Goal: Transaction & Acquisition: Purchase product/service

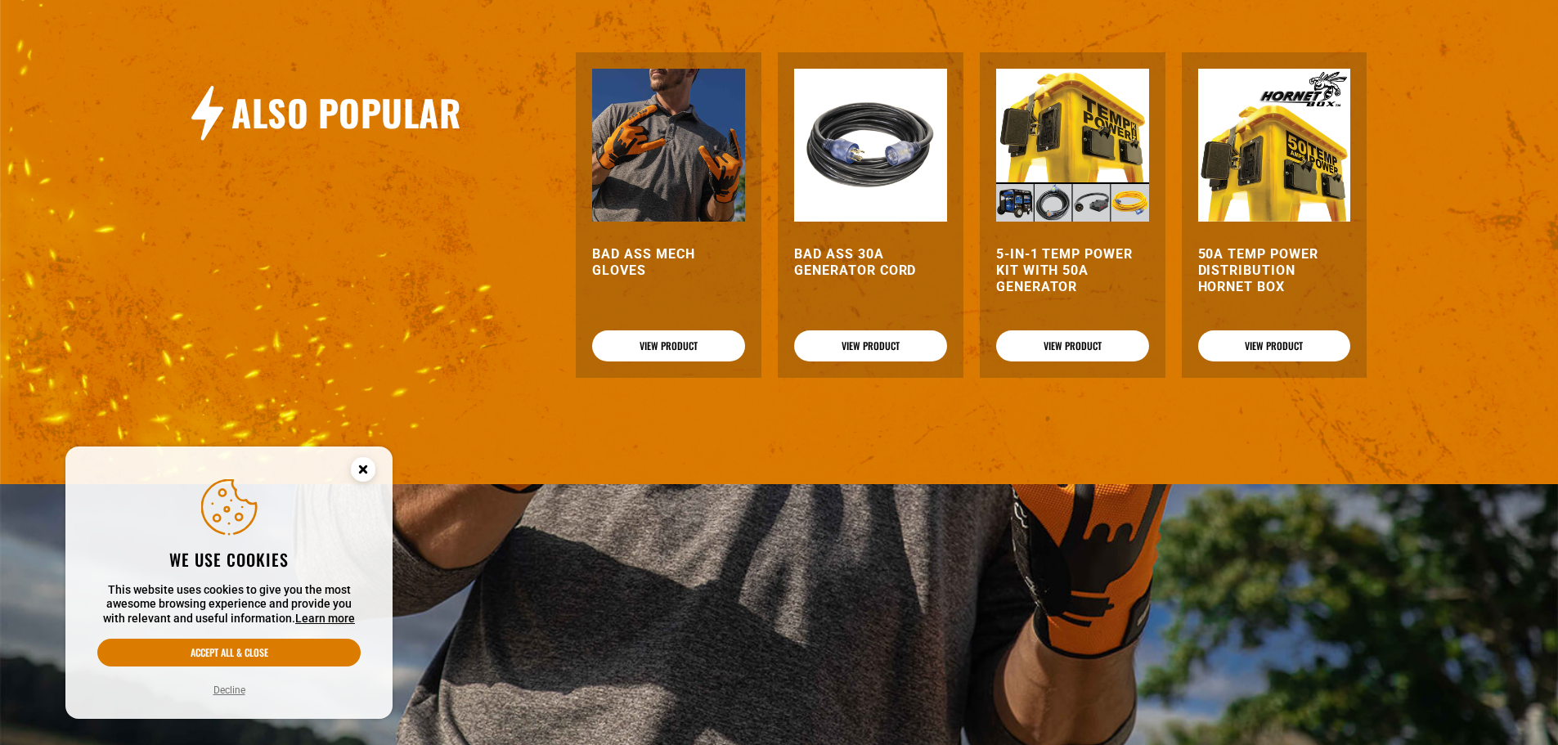
scroll to position [1717, 0]
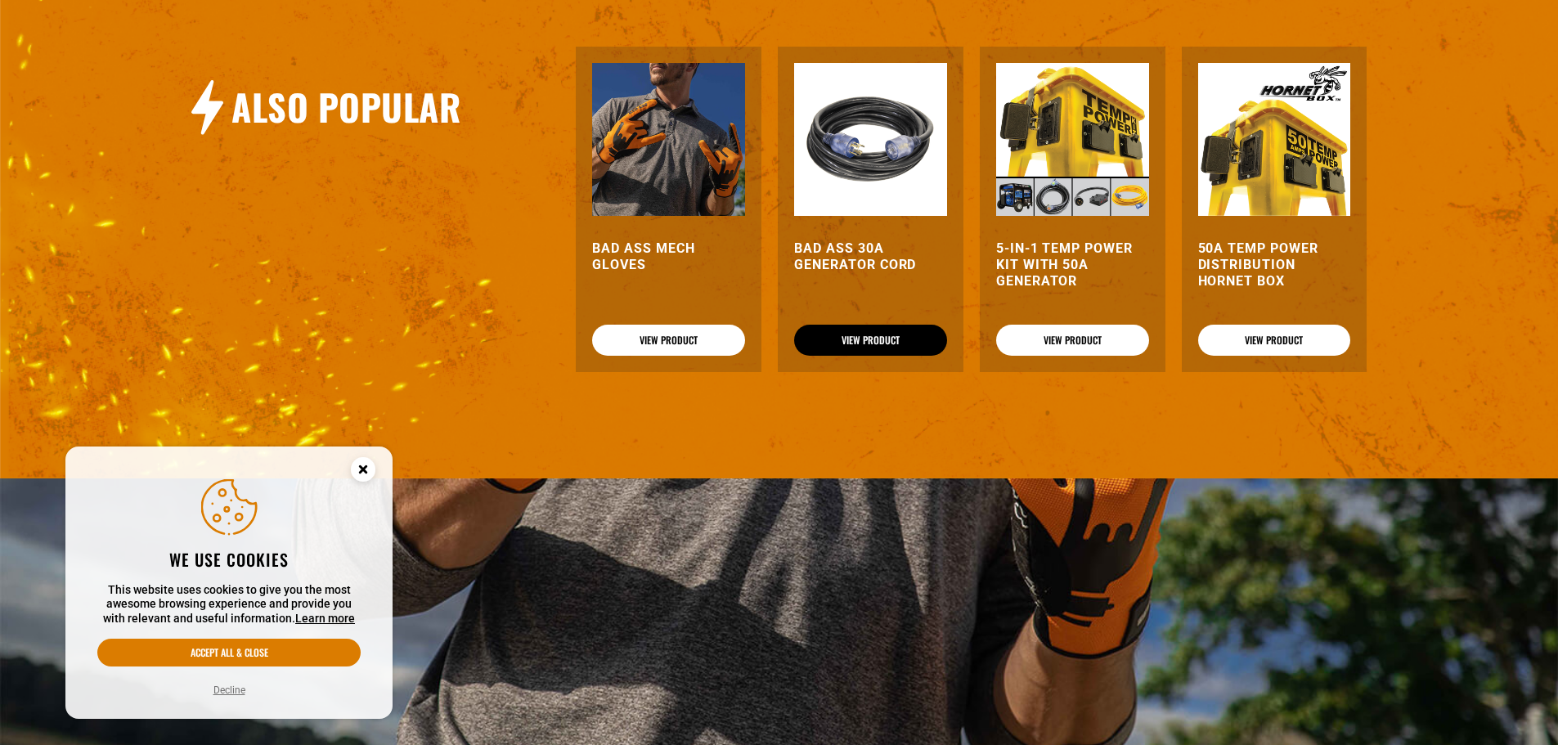
click at [861, 347] on link "View Product" at bounding box center [870, 340] width 153 height 31
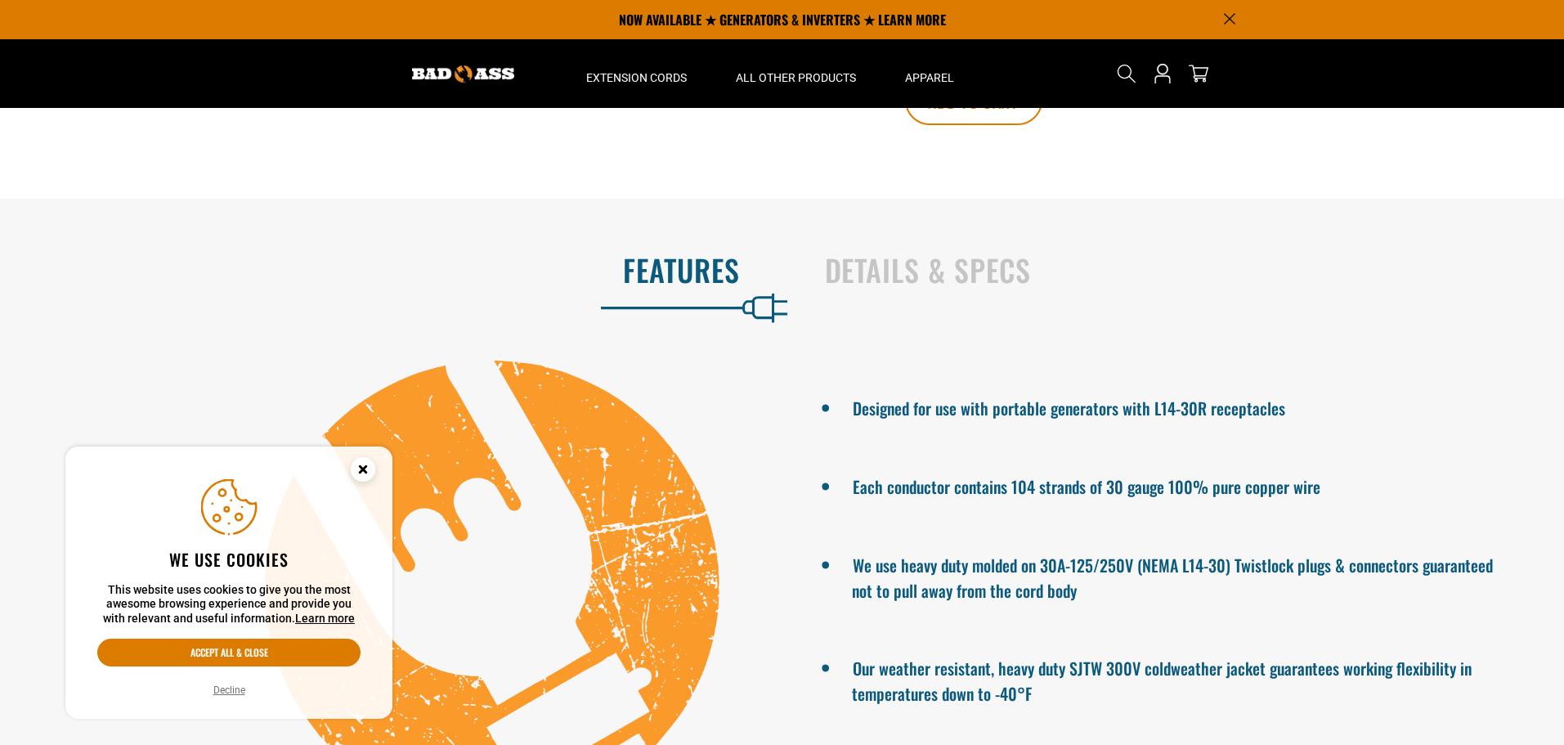
scroll to position [845, 0]
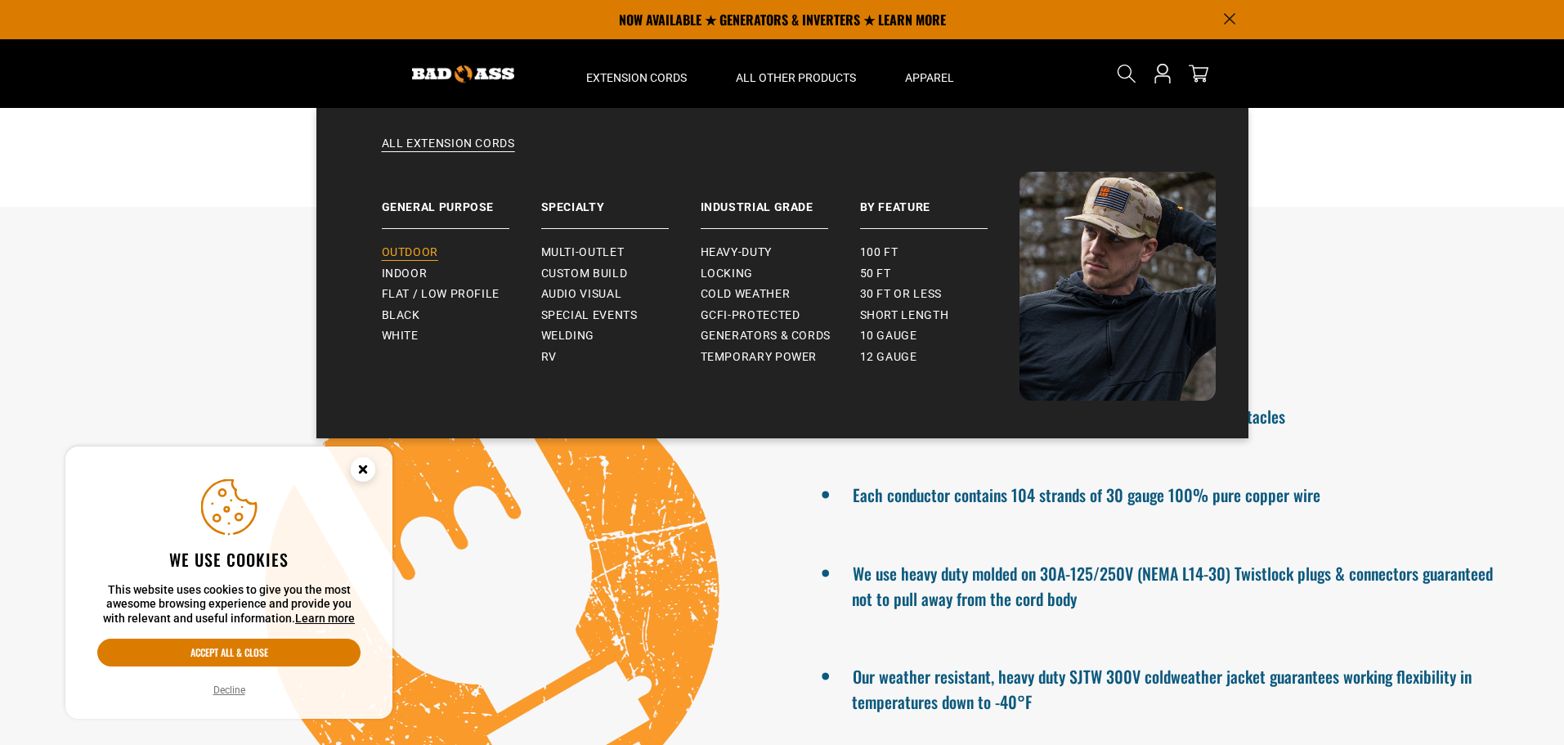
click at [421, 252] on span "Outdoor" at bounding box center [410, 252] width 56 height 15
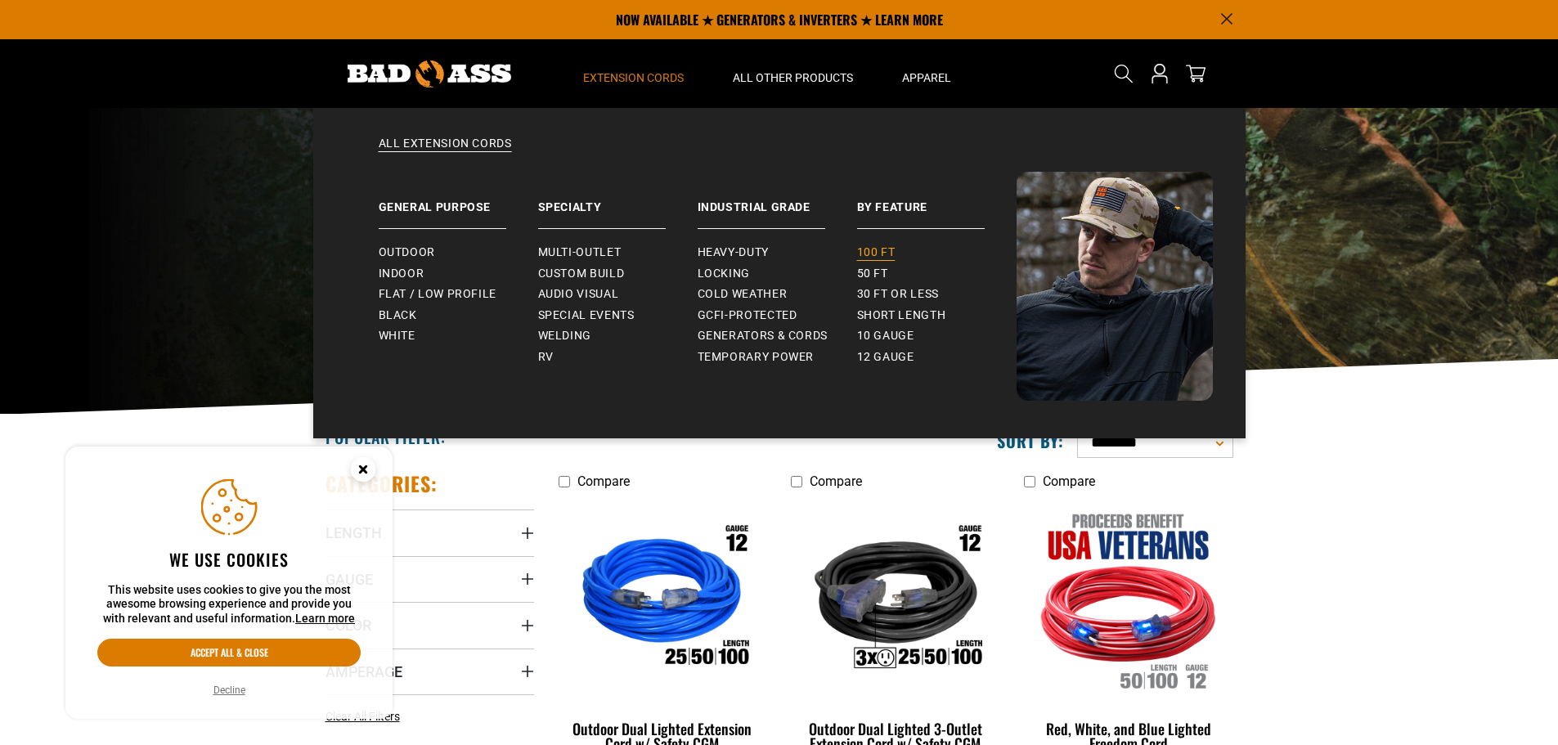
click at [884, 247] on span "100 ft" at bounding box center [876, 252] width 38 height 15
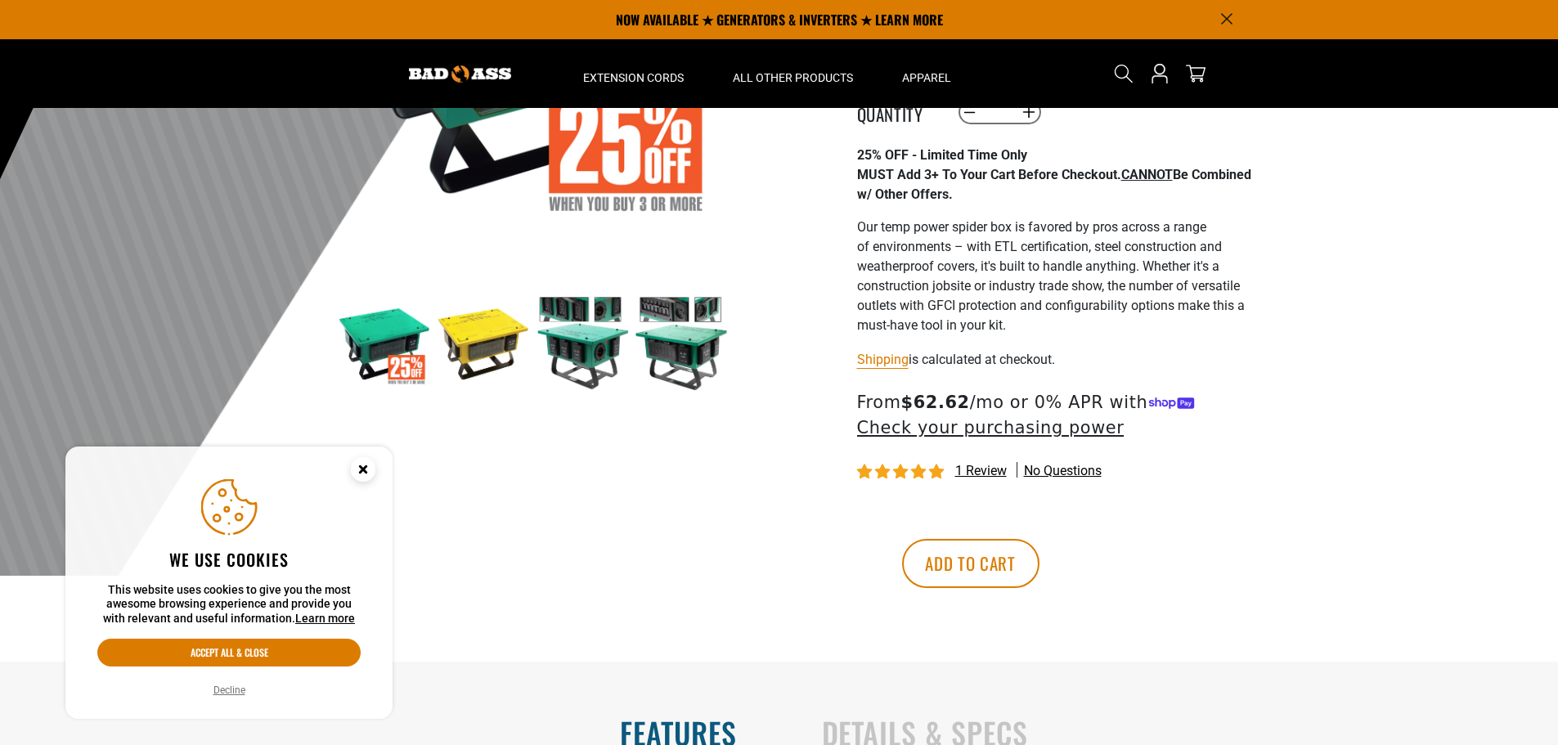
scroll to position [327, 0]
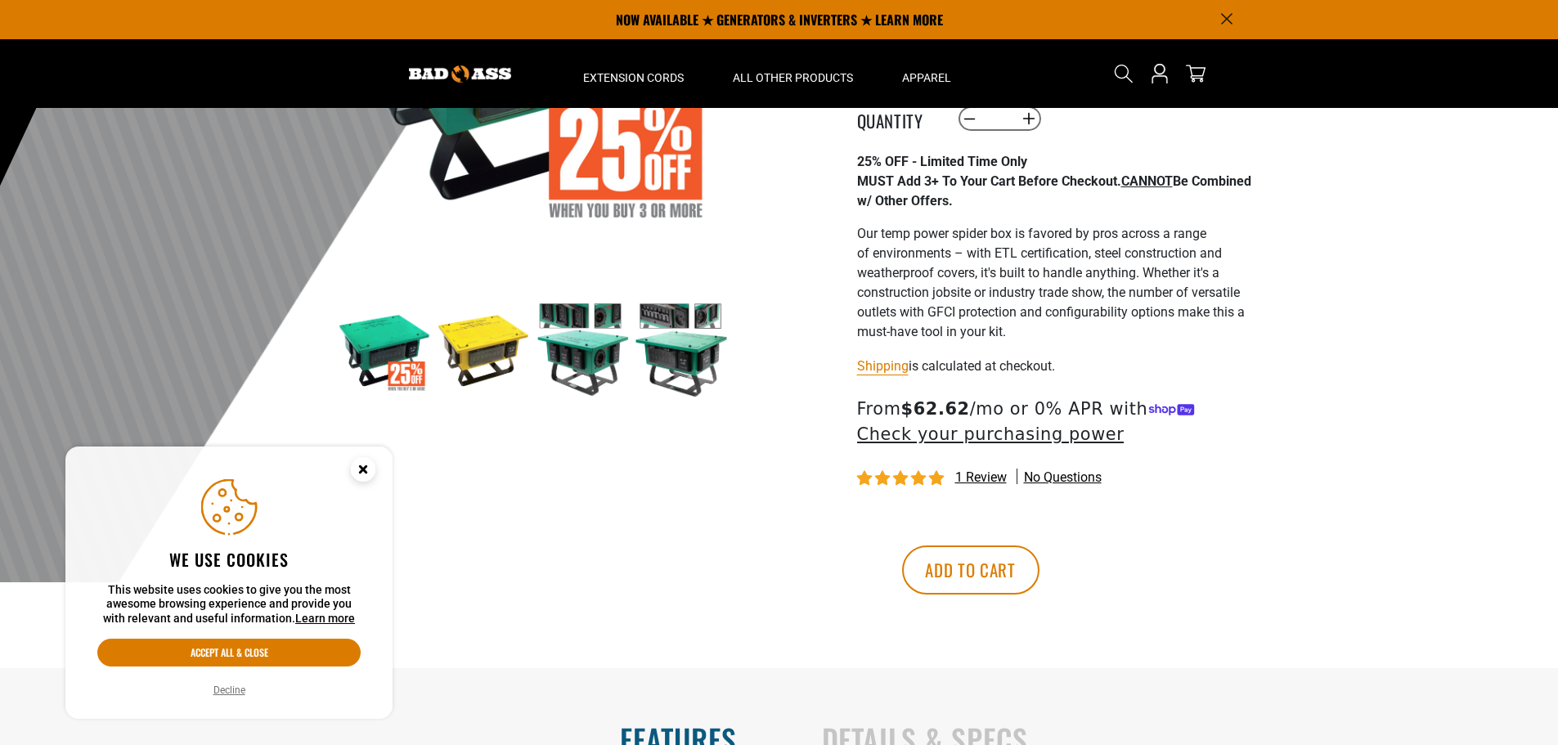
click at [477, 357] on img at bounding box center [483, 350] width 95 height 95
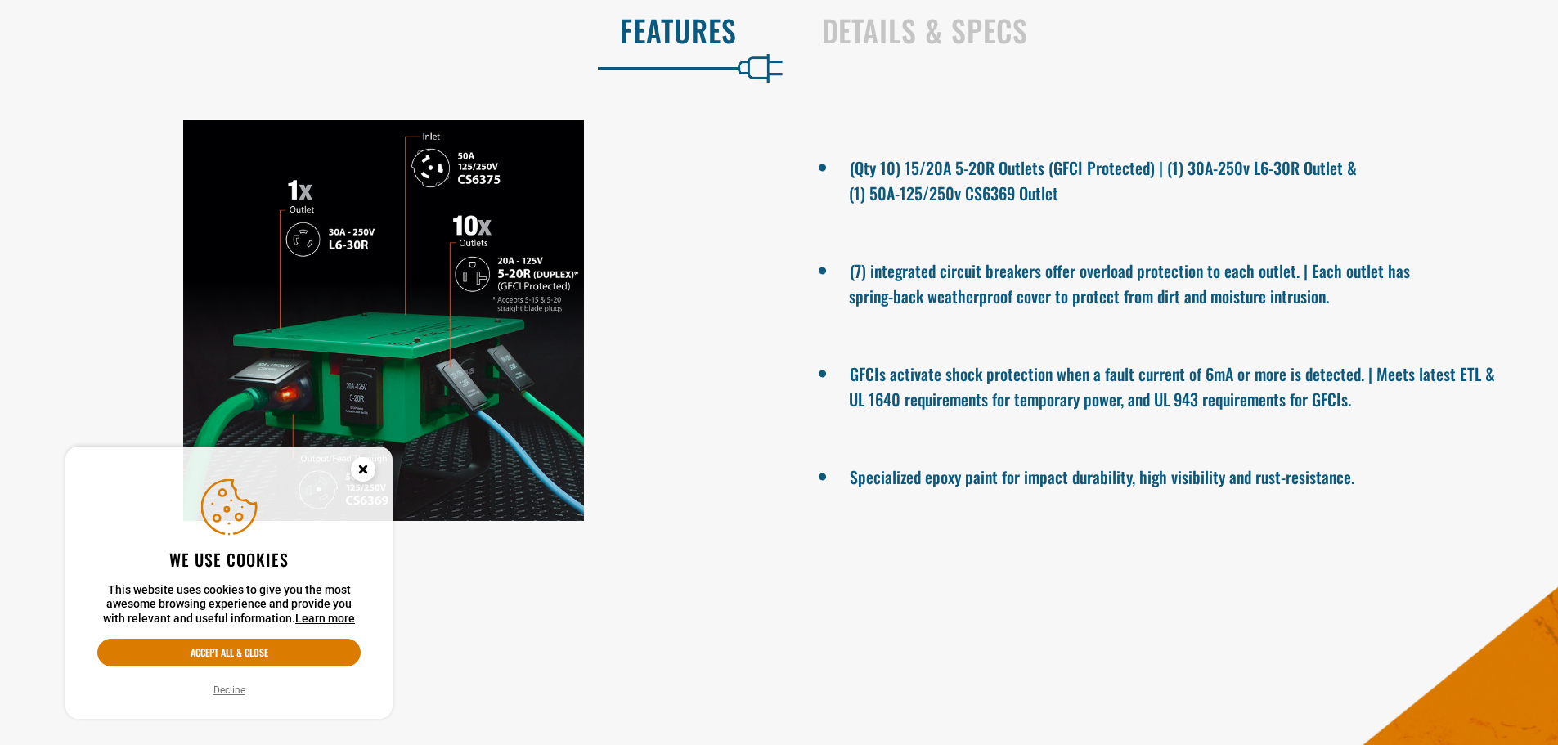
scroll to position [1090, 0]
